Goal: Task Accomplishment & Management: Manage account settings

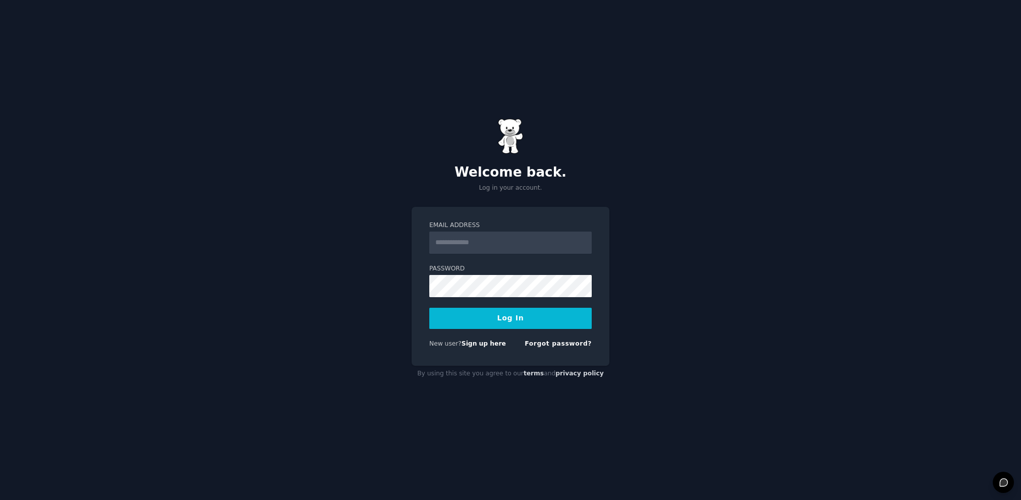
click at [504, 246] on input "Email Address" at bounding box center [510, 242] width 162 height 22
click at [541, 319] on button "Log In" at bounding box center [510, 318] width 162 height 21
click at [522, 248] on input "Email Address" at bounding box center [510, 242] width 162 height 22
type input "**********"
click at [545, 322] on button "Log In" at bounding box center [510, 318] width 162 height 21
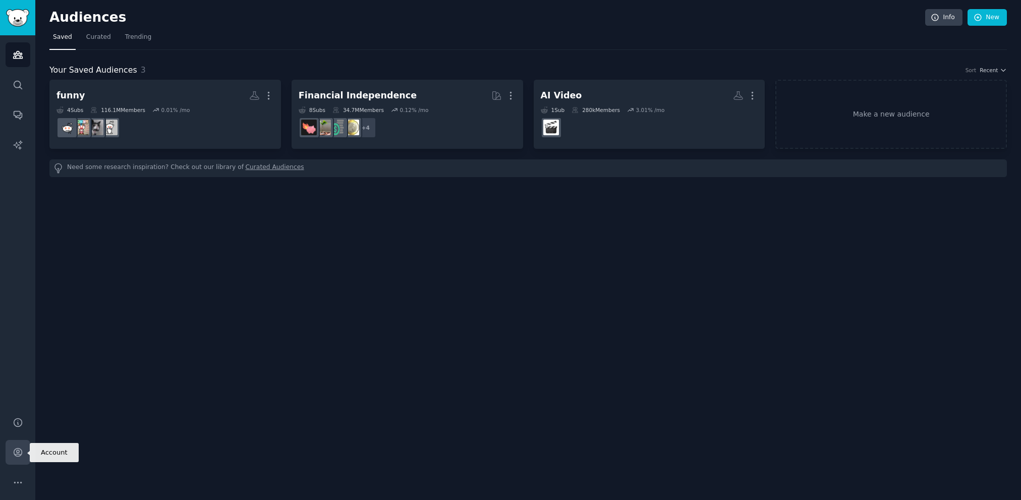
click at [21, 450] on icon "Sidebar" at bounding box center [18, 452] width 8 height 8
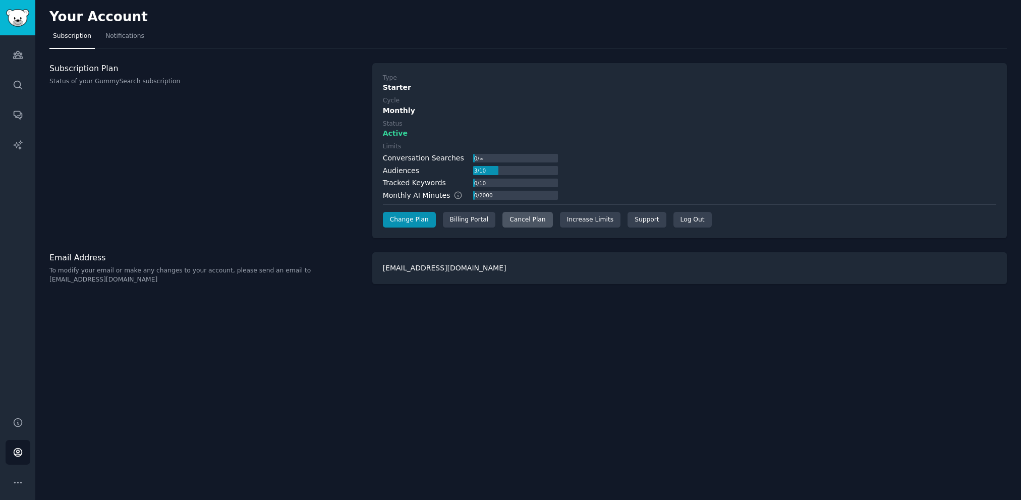
click at [532, 218] on div "Cancel Plan" at bounding box center [527, 220] width 50 height 16
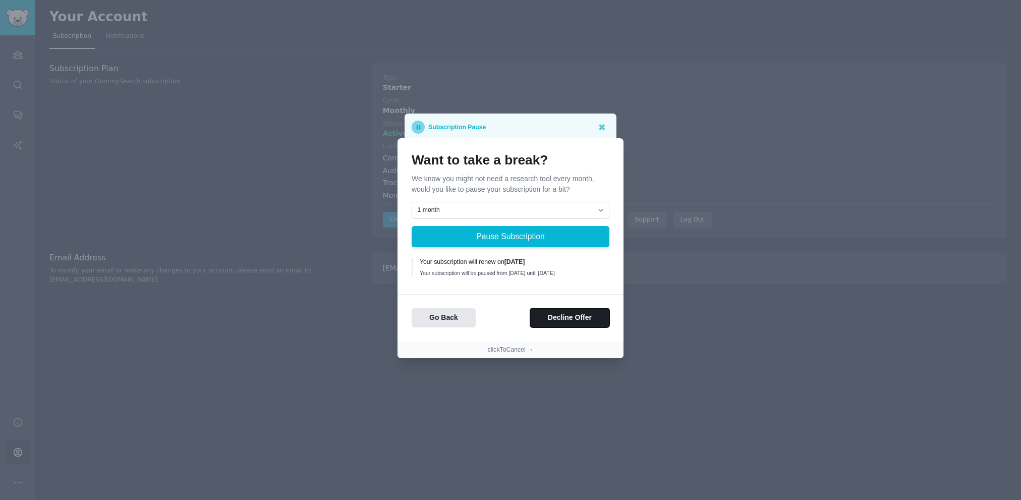
click at [594, 321] on button "Decline Offer" at bounding box center [569, 318] width 79 height 20
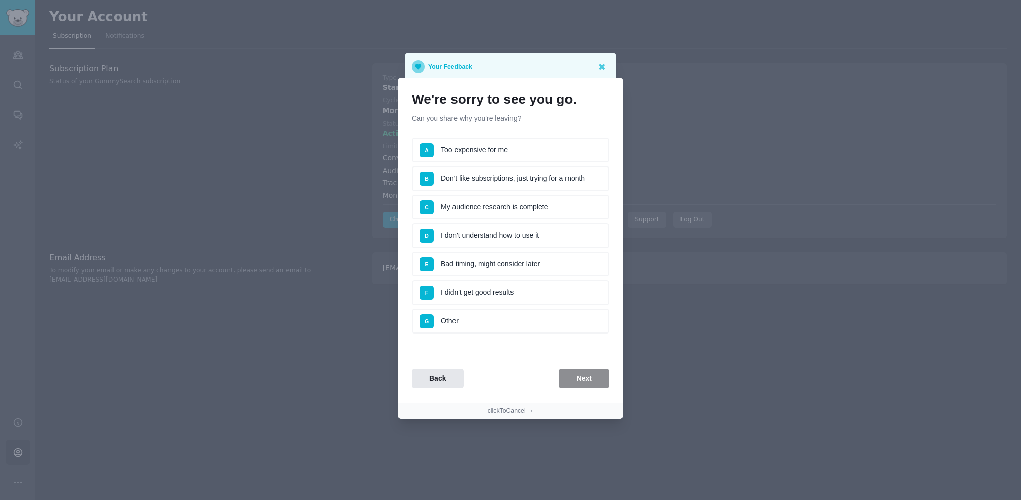
click at [499, 149] on li "A Too expensive for me" at bounding box center [511, 150] width 198 height 25
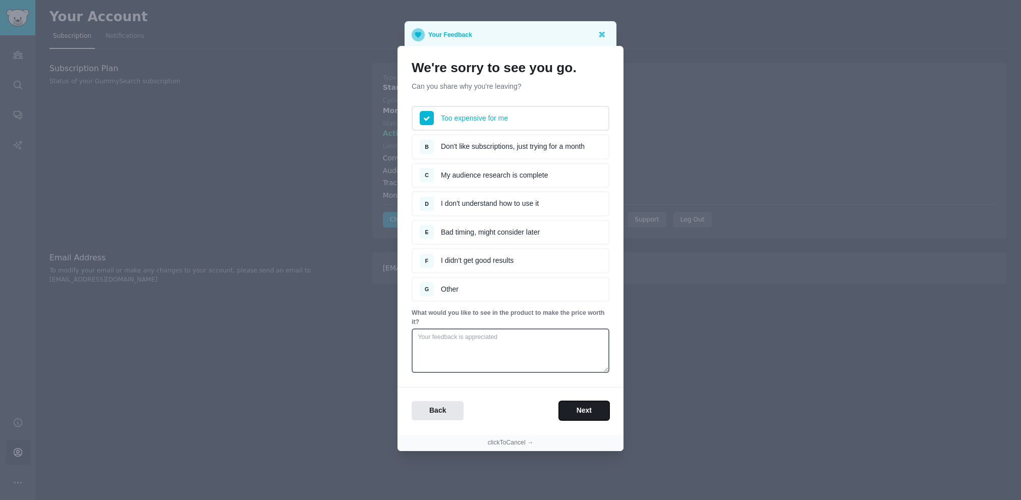
click at [594, 410] on button "Next" at bounding box center [584, 411] width 50 height 20
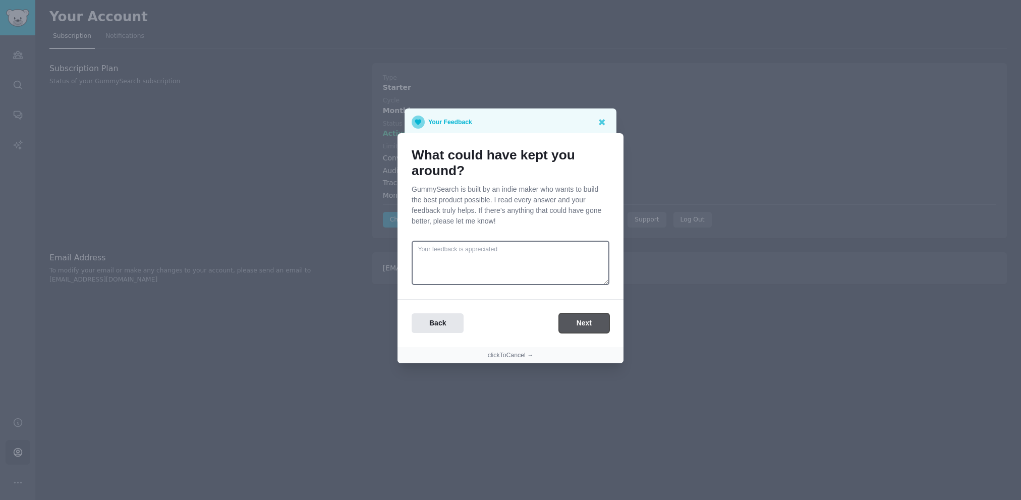
click at [588, 328] on button "Next" at bounding box center [584, 323] width 50 height 20
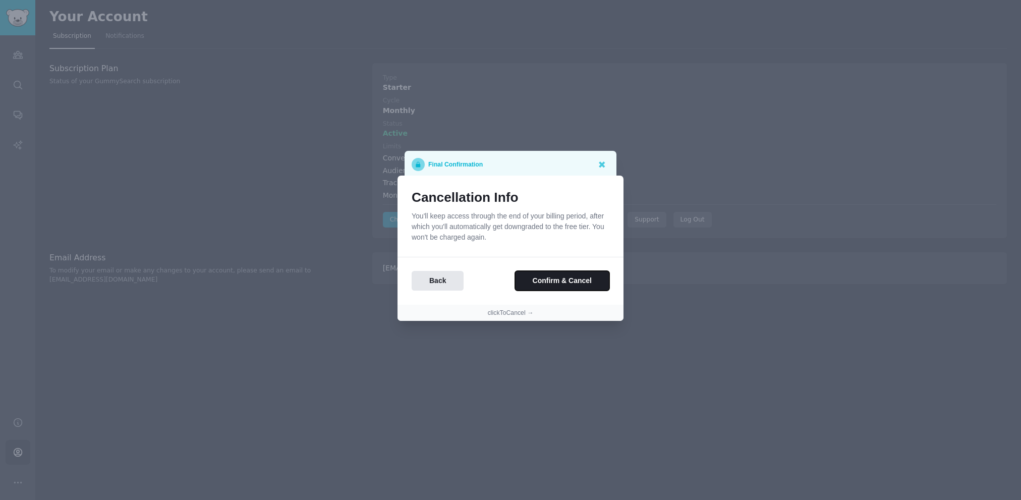
click at [588, 288] on button "Confirm & Cancel" at bounding box center [562, 281] width 94 height 20
